Goal: Task Accomplishment & Management: Complete application form

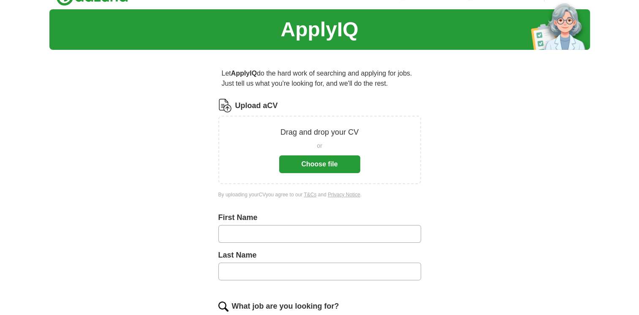
scroll to position [42, 0]
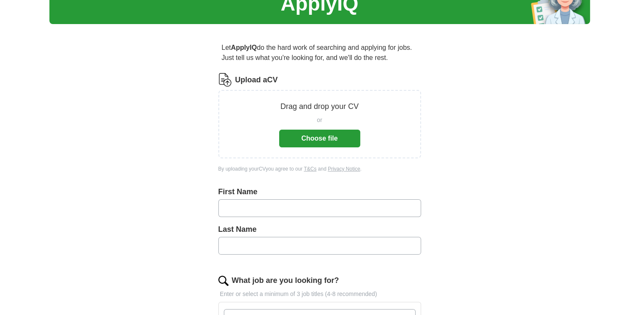
click at [296, 137] on button "Choose file" at bounding box center [319, 139] width 81 height 18
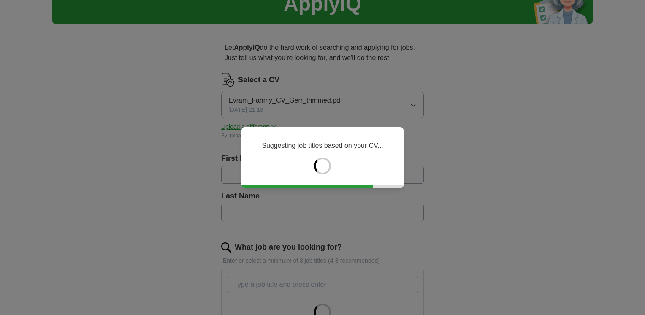
type input "*****"
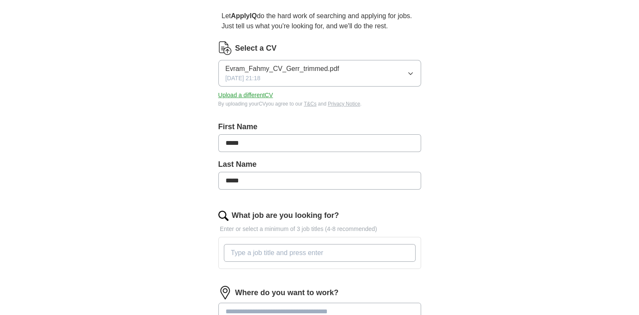
scroll to position [211, 0]
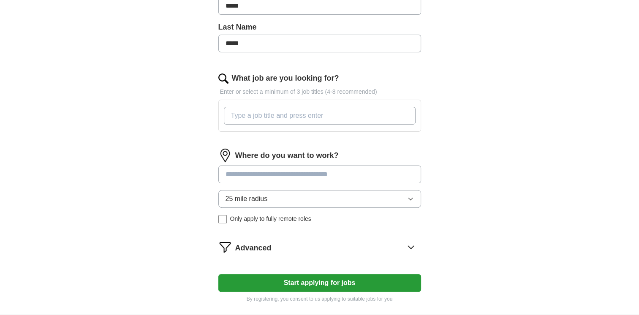
click at [278, 113] on input "What job are you looking for?" at bounding box center [320, 116] width 192 height 18
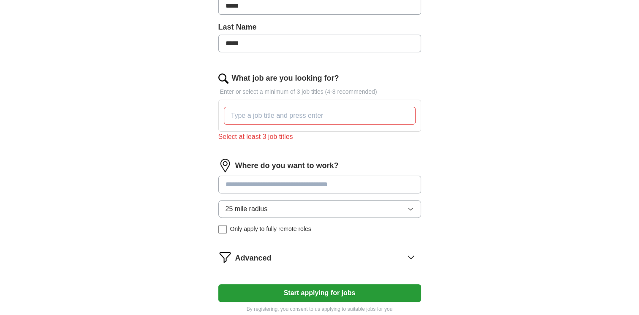
click at [287, 136] on div "What job are you looking for? Enter or select a minimum of 3 job titles (4-8 re…" at bounding box center [319, 111] width 203 height 76
click at [281, 117] on input "What job are you looking for?" at bounding box center [320, 116] width 192 height 18
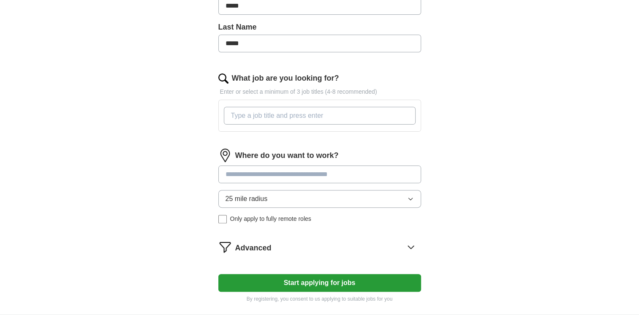
paste input "Motorsport Intern"
type input "Motorsport Intern"
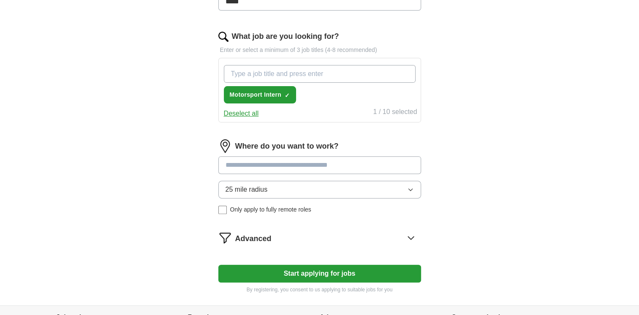
scroll to position [253, 0]
click at [307, 74] on input "What job are you looking for?" at bounding box center [320, 74] width 192 height 18
type input "Engineering Intern"
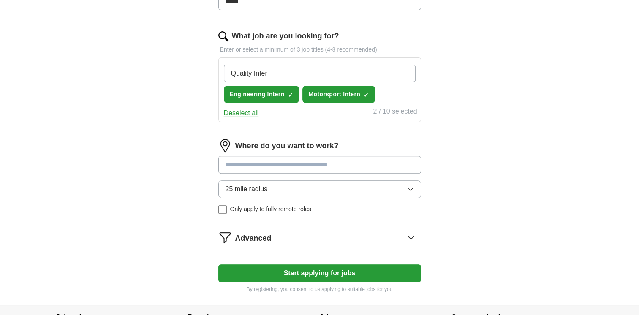
type input "Quality Intern"
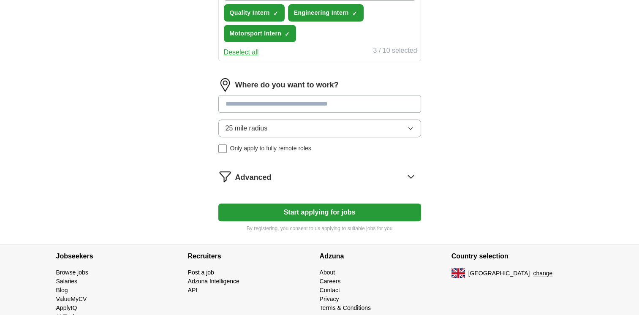
scroll to position [338, 0]
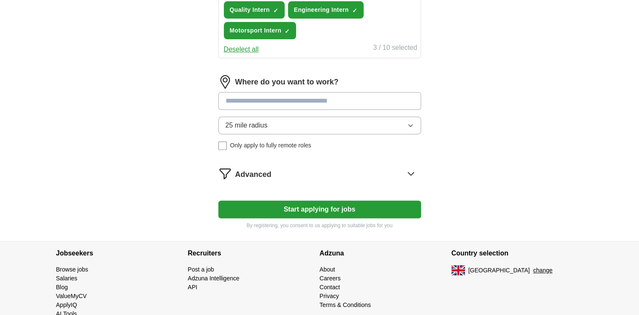
click at [329, 99] on input at bounding box center [319, 101] width 203 height 18
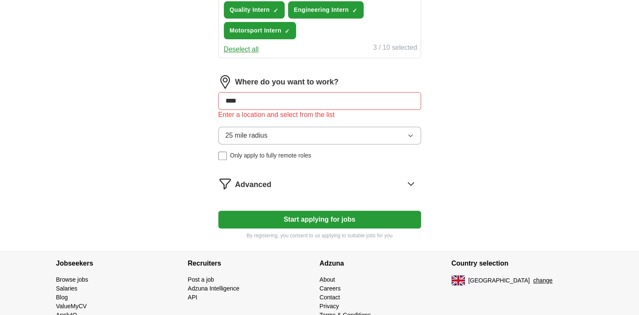
click at [325, 99] on input "****" at bounding box center [319, 101] width 203 height 18
type input "*"
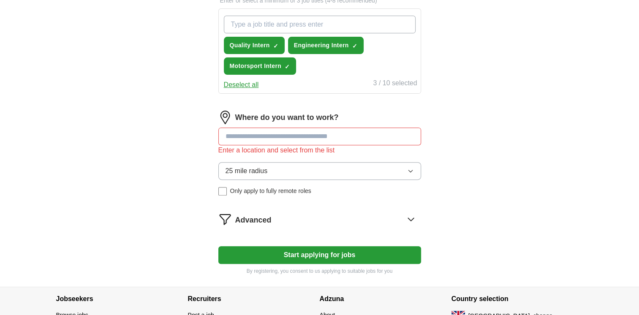
scroll to position [323, 0]
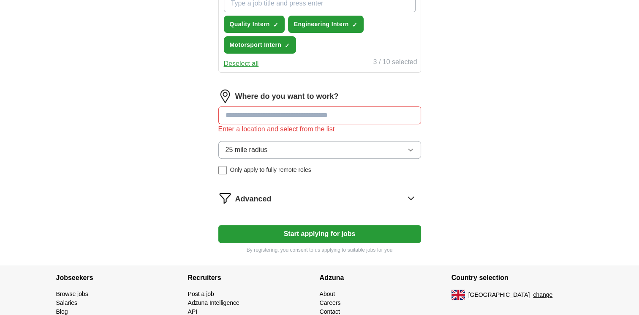
click at [344, 109] on input at bounding box center [319, 115] width 203 height 18
type input "*"
type input "****"
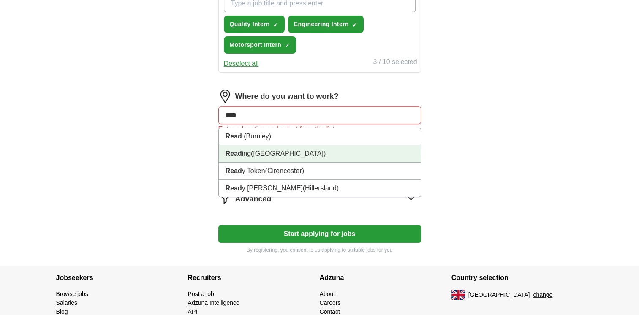
click at [320, 155] on li "Read ing ([GEOGRAPHIC_DATA])" at bounding box center [320, 153] width 202 height 17
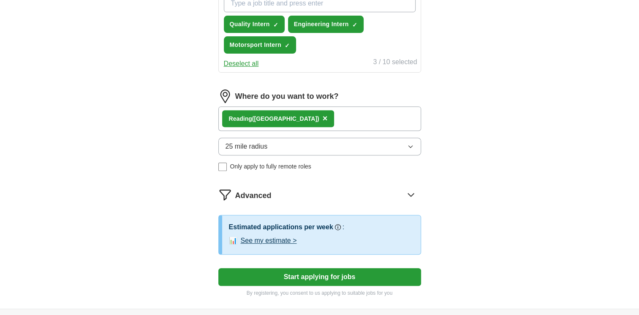
click at [262, 164] on span "Only apply to fully remote roles" at bounding box center [270, 166] width 81 height 9
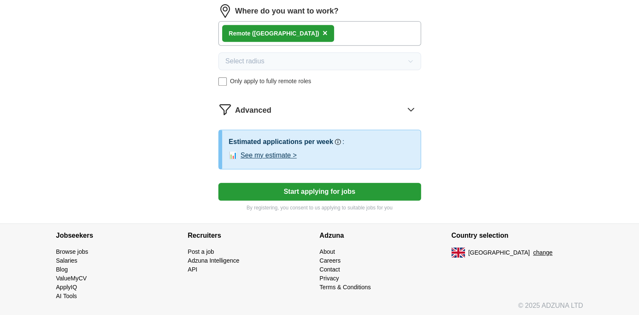
click at [266, 81] on span "Only apply to fully remote roles" at bounding box center [270, 81] width 81 height 9
click at [311, 195] on button "Start applying for jobs" at bounding box center [319, 192] width 203 height 18
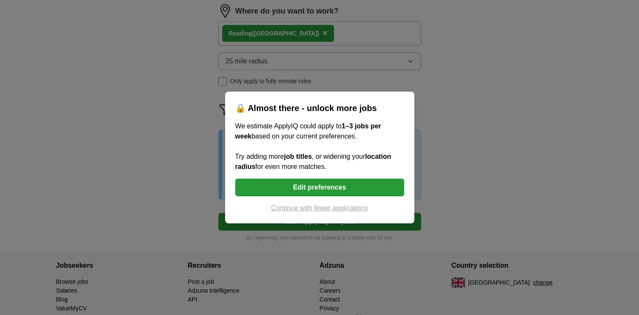
click at [348, 208] on button "Continue with fewer applications" at bounding box center [319, 208] width 169 height 10
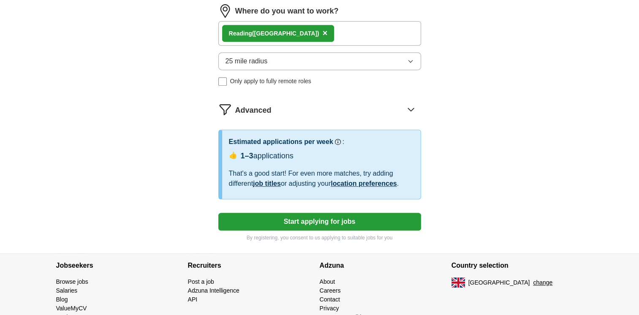
select select "**"
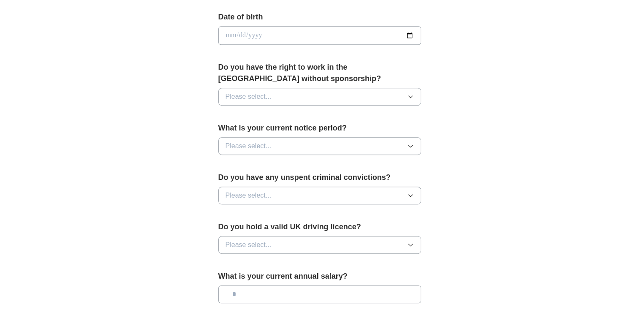
scroll to position [559, 0]
